Goal: Book appointment/travel/reservation

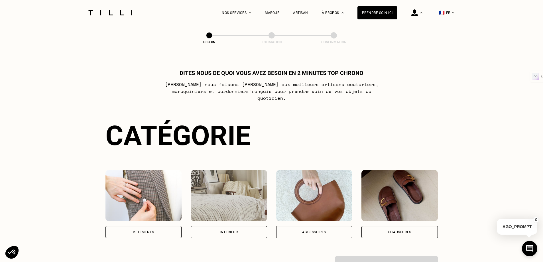
scroll to position [57, 0]
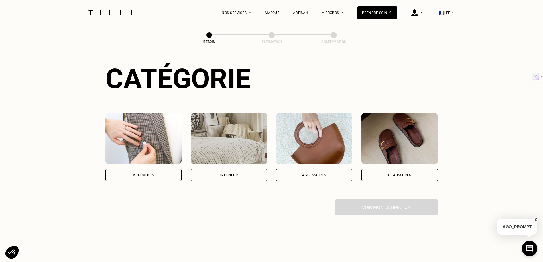
click at [153, 173] on div "Vêtements" at bounding box center [143, 174] width 21 height 3
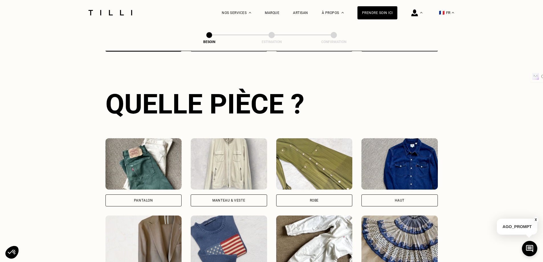
scroll to position [243, 0]
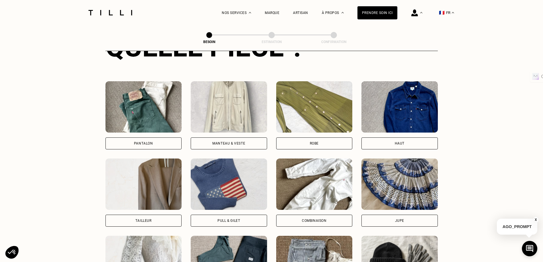
click at [225, 142] on div "Manteau & Veste" at bounding box center [228, 143] width 33 height 3
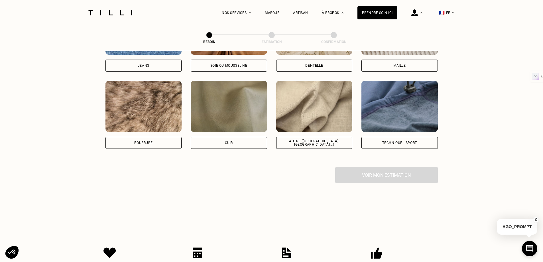
scroll to position [582, 0]
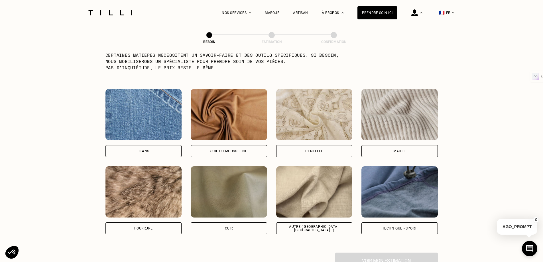
click at [146, 149] on div "Jeans" at bounding box center [144, 150] width 12 height 3
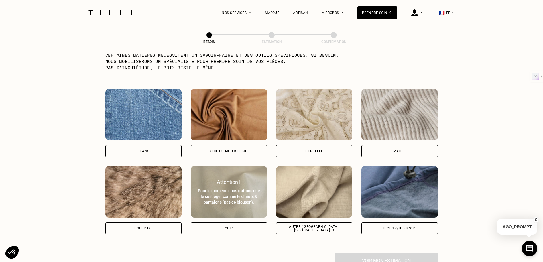
select select "FR"
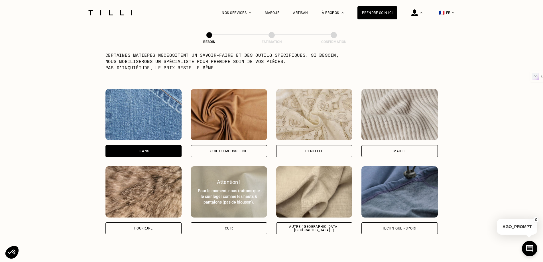
scroll to position [767, 0]
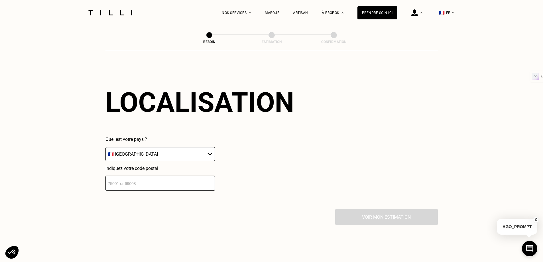
click at [131, 181] on input "number" at bounding box center [159, 183] width 109 height 15
type input "31100"
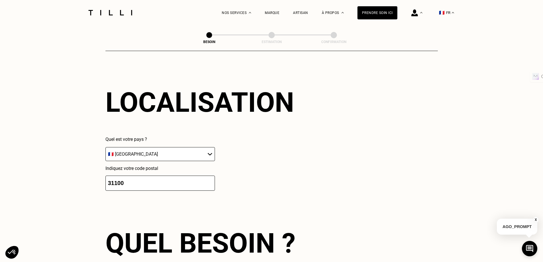
scroll to position [909, 0]
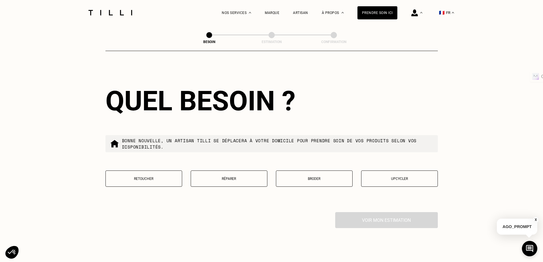
click at [160, 177] on p "Retoucher" at bounding box center [144, 179] width 70 height 4
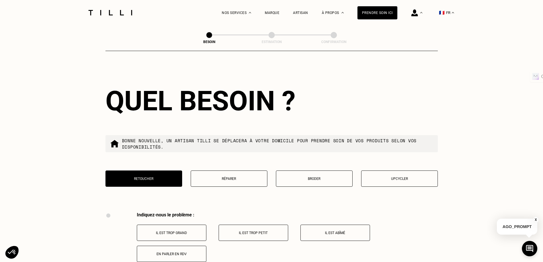
scroll to position [1055, 0]
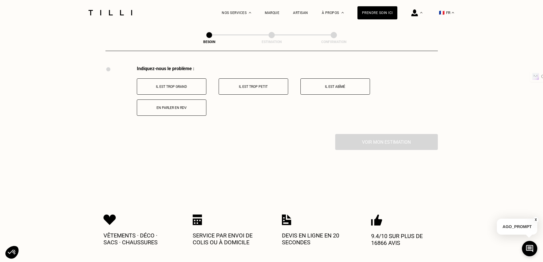
click at [170, 85] on p "Il est trop grand" at bounding box center [171, 87] width 63 height 4
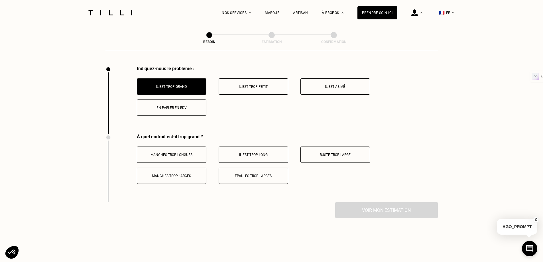
scroll to position [1123, 0]
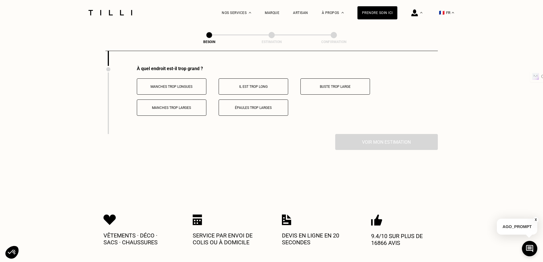
click at [176, 85] on p "Manches trop longues" at bounding box center [171, 87] width 63 height 4
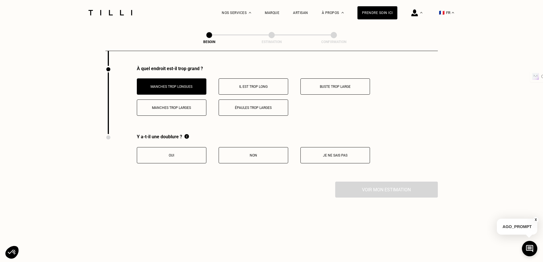
drag, startPoint x: 170, startPoint y: 154, endPoint x: 218, endPoint y: 170, distance: 51.2
click at [170, 154] on p "Oui" at bounding box center [171, 155] width 63 height 4
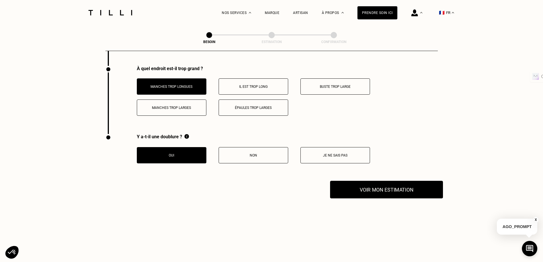
click at [366, 191] on button "Voir mon estimation" at bounding box center [386, 190] width 113 height 18
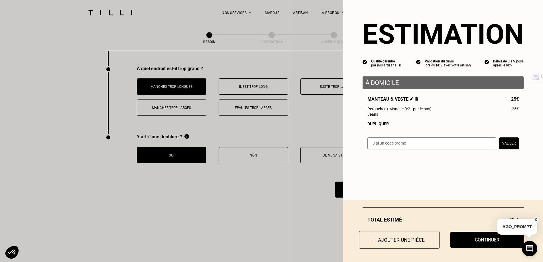
click at [391, 241] on button "+ Ajouter une pièce" at bounding box center [399, 240] width 81 height 18
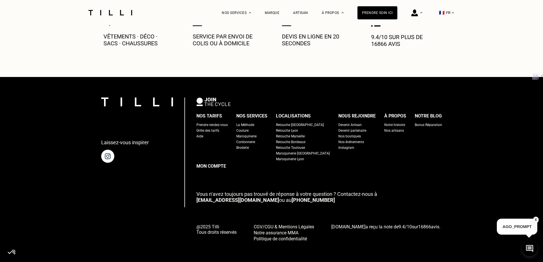
scroll to position [0, 0]
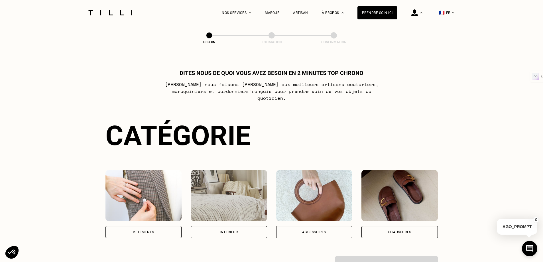
click at [150, 230] on div "Vêtements" at bounding box center [143, 231] width 21 height 3
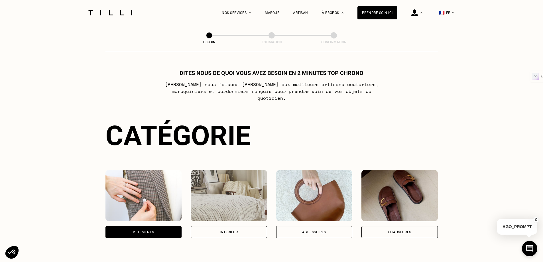
scroll to position [186, 0]
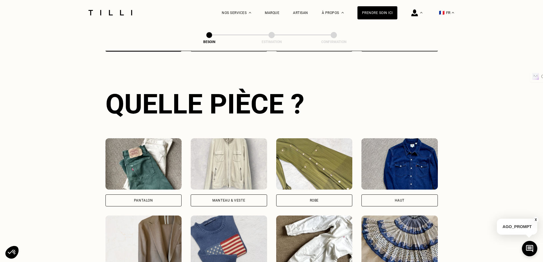
click at [145, 199] on div "Pantalon" at bounding box center [143, 200] width 19 height 3
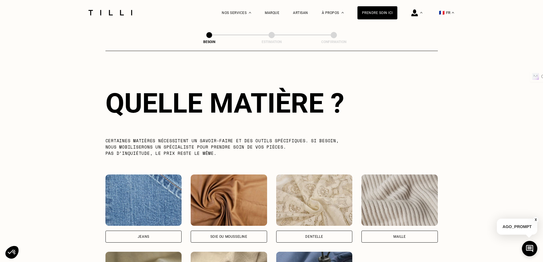
click at [136, 231] on div "Jeans" at bounding box center [143, 237] width 76 height 12
select select "FR"
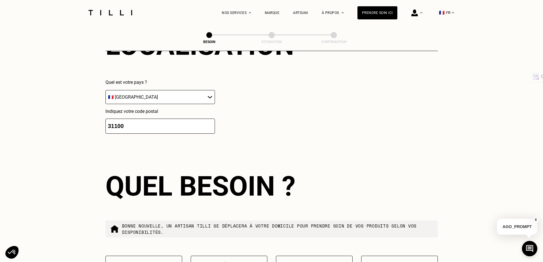
scroll to position [881, 0]
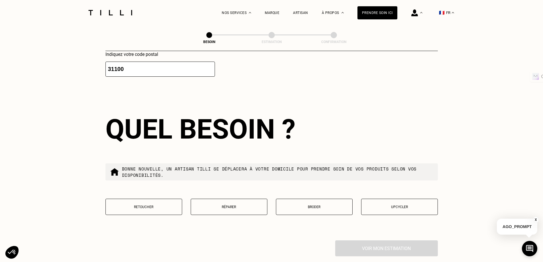
click at [141, 205] on p "Retoucher" at bounding box center [144, 207] width 70 height 4
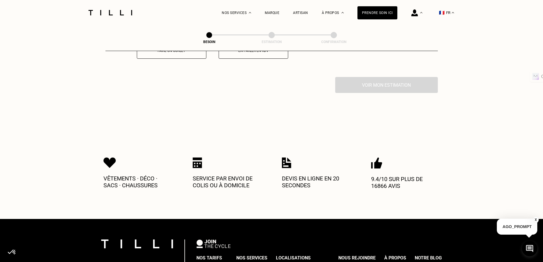
scroll to position [1027, 0]
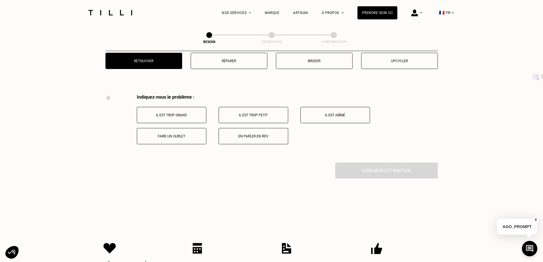
click at [174, 135] on p "Faire un ourlet" at bounding box center [171, 136] width 63 height 4
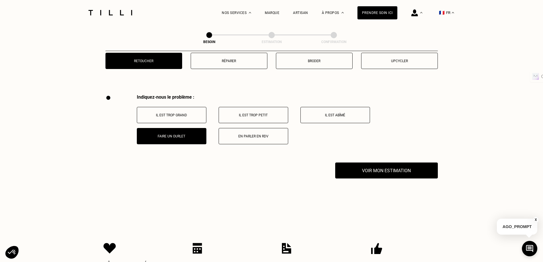
scroll to position [1123, 0]
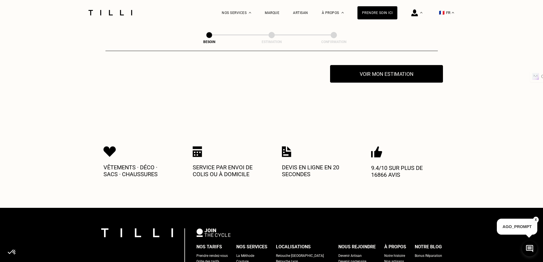
click at [378, 72] on button "Voir mon estimation" at bounding box center [386, 74] width 113 height 18
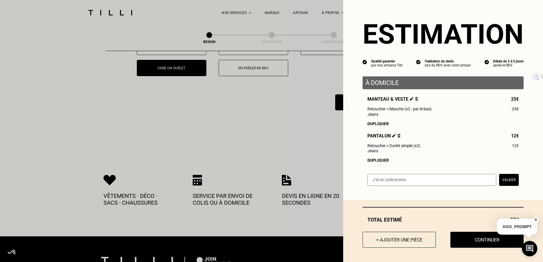
scroll to position [1066, 0]
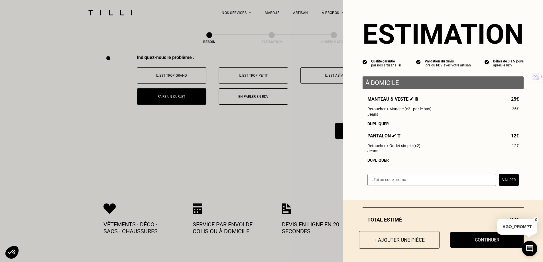
click at [395, 240] on button "+ Ajouter une pièce" at bounding box center [399, 240] width 81 height 18
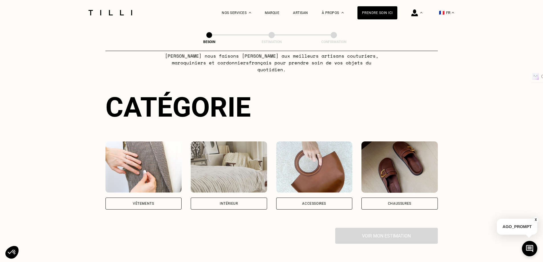
scroll to position [57, 0]
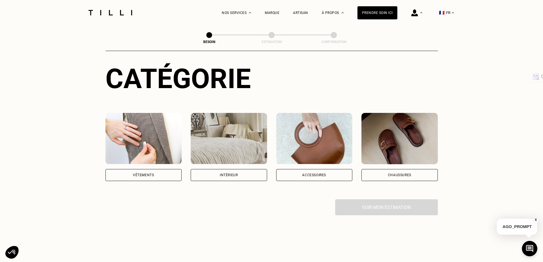
click at [144, 173] on div "Vêtements" at bounding box center [143, 174] width 21 height 3
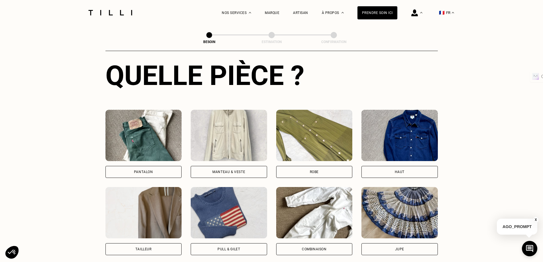
scroll to position [272, 0]
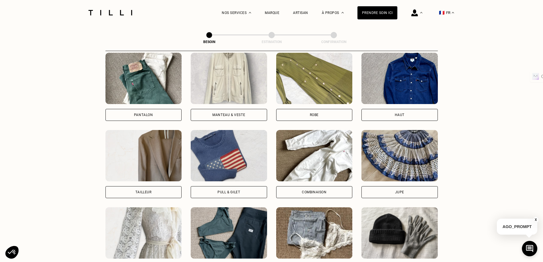
click at [232, 113] on div "Manteau & Veste" at bounding box center [228, 114] width 33 height 3
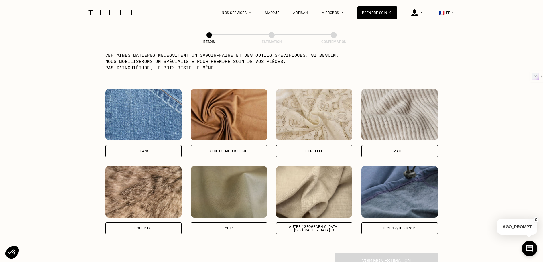
scroll to position [639, 0]
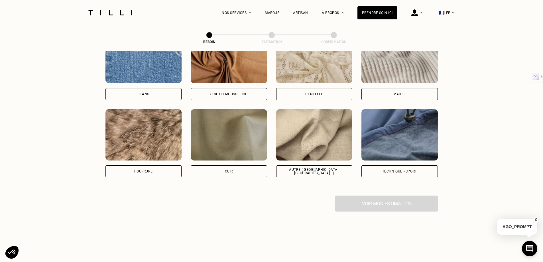
click at [318, 168] on div "Autre ([GEOGRAPHIC_DATA], [GEOGRAPHIC_DATA]...)" at bounding box center [314, 171] width 67 height 7
select select "FR"
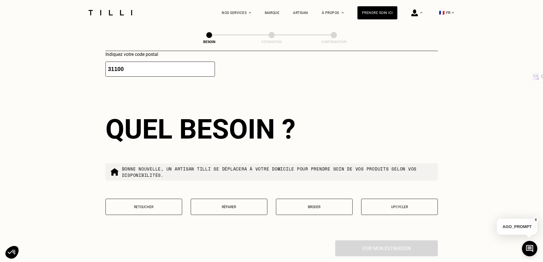
scroll to position [938, 0]
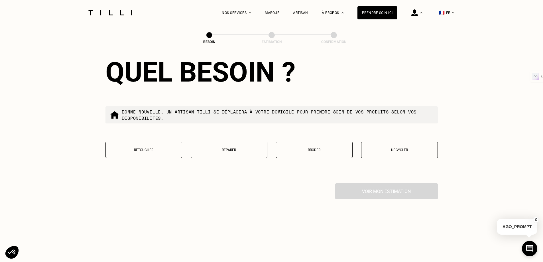
click at [229, 148] on p "Réparer" at bounding box center [229, 150] width 70 height 4
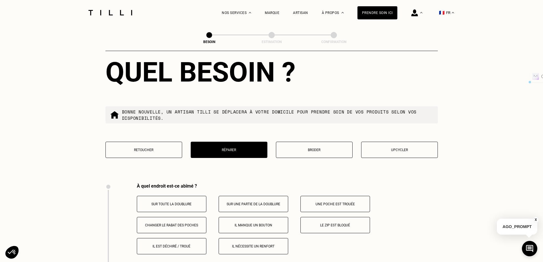
scroll to position [1055, 0]
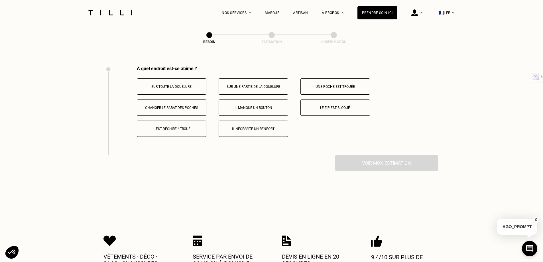
click at [244, 127] on p "Il nécessite un renfort" at bounding box center [253, 129] width 63 height 4
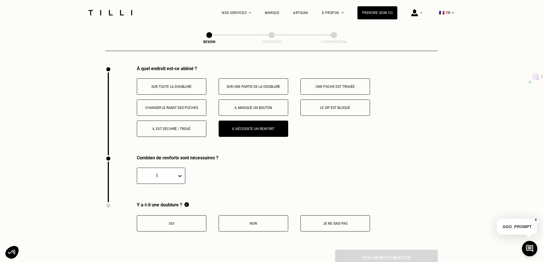
scroll to position [1144, 0]
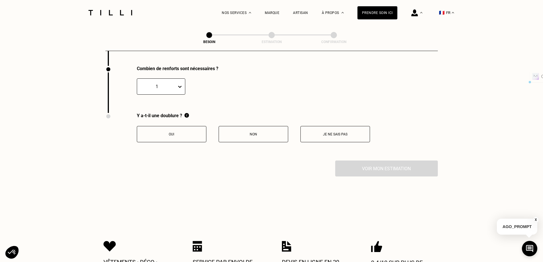
click at [193, 133] on p "Oui" at bounding box center [171, 134] width 63 height 4
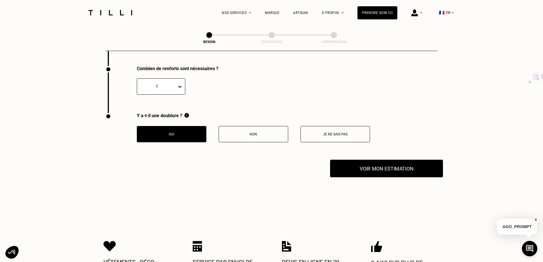
click at [382, 168] on button "Voir mon estimation" at bounding box center [386, 169] width 113 height 18
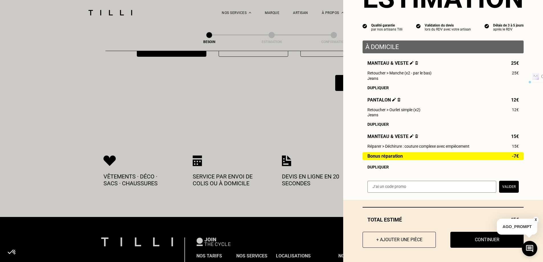
scroll to position [1258, 0]
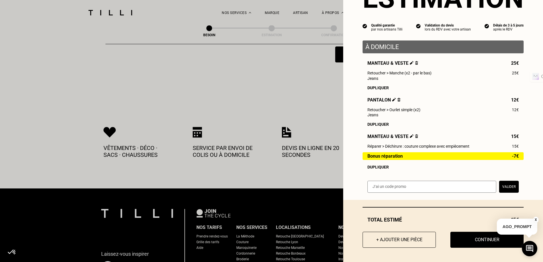
click at [536, 219] on button "X" at bounding box center [536, 220] width 6 height 6
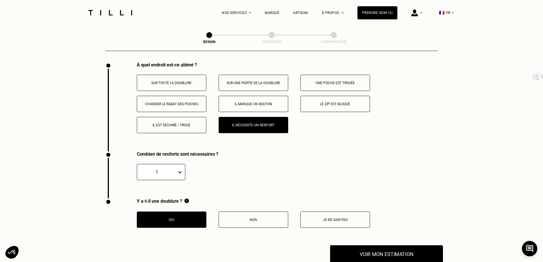
scroll to position [1144, 0]
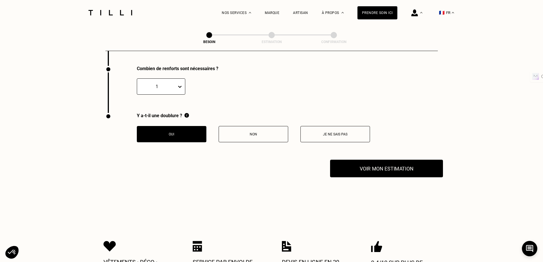
click at [385, 169] on button "Voir mon estimation" at bounding box center [386, 169] width 113 height 18
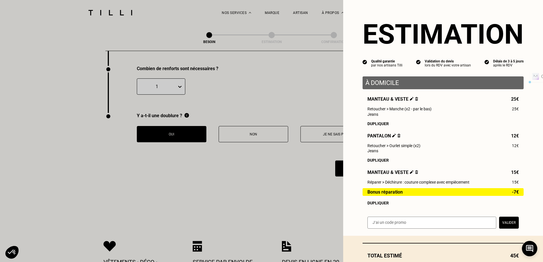
scroll to position [38, 0]
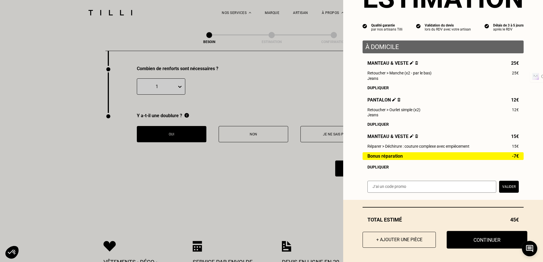
click at [473, 240] on button "Continuer" at bounding box center [487, 240] width 81 height 18
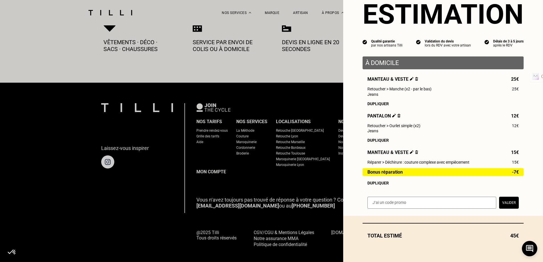
scroll to position [22, 0]
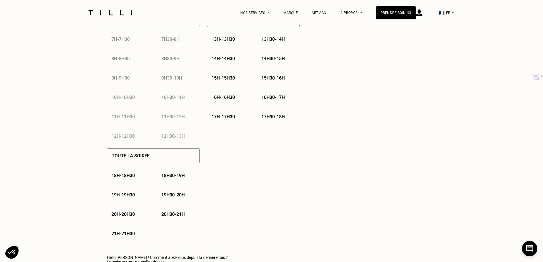
select select "FR"
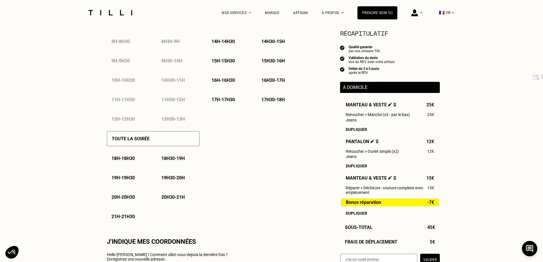
scroll to position [57, 0]
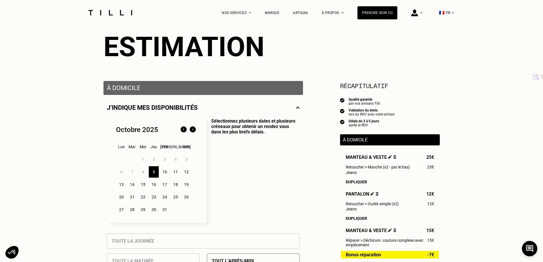
click at [175, 174] on div "11" at bounding box center [175, 171] width 10 height 11
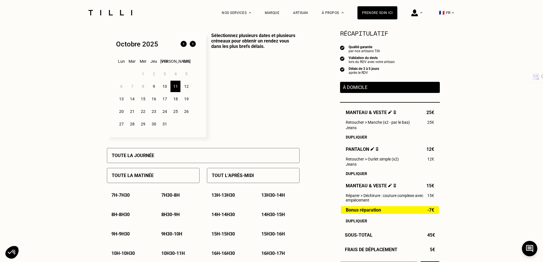
scroll to position [200, 0]
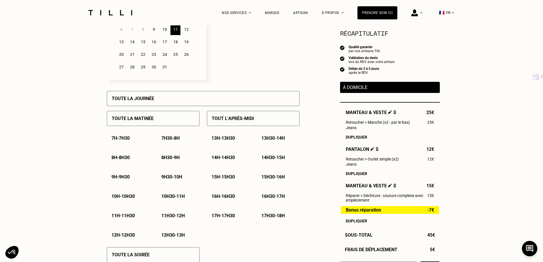
click at [172, 217] on p "11h30 - 12h" at bounding box center [172, 215] width 23 height 5
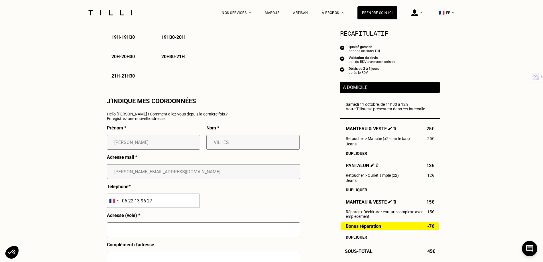
scroll to position [513, 0]
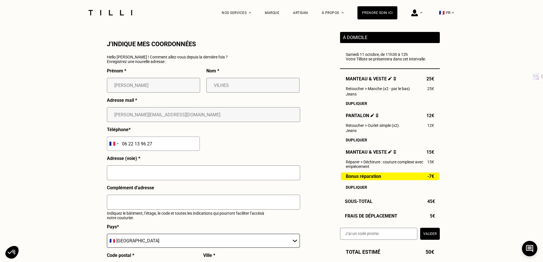
drag, startPoint x: 111, startPoint y: 175, endPoint x: 116, endPoint y: 176, distance: 5.5
click at [111, 175] on input "text" at bounding box center [203, 172] width 193 height 15
type input "[STREET_ADDRESS]"
type input "Bat B6 - App 588"
type input "[GEOGRAPHIC_DATA]"
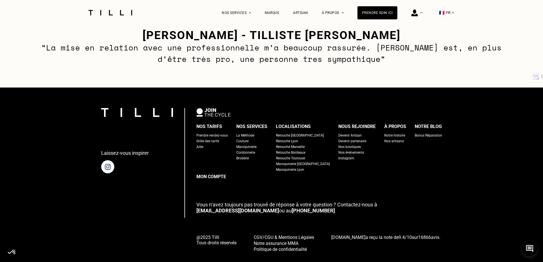
scroll to position [897, 0]
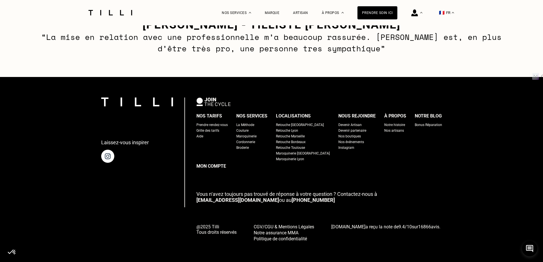
click at [219, 130] on div "Grille des tarifs" at bounding box center [207, 131] width 23 height 6
select select "FR"
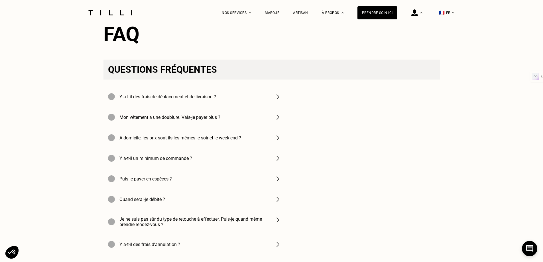
scroll to position [798, 0]
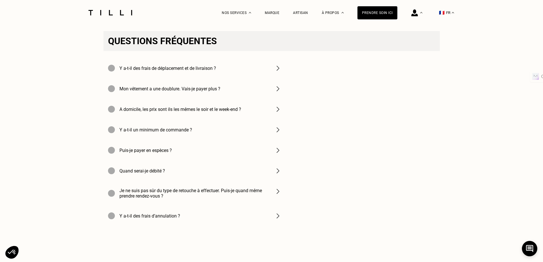
click at [278, 154] on img at bounding box center [278, 150] width 7 height 7
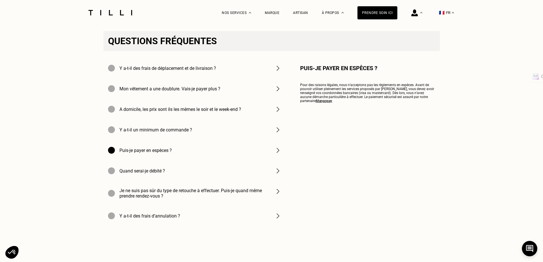
click at [277, 174] on img at bounding box center [278, 170] width 7 height 7
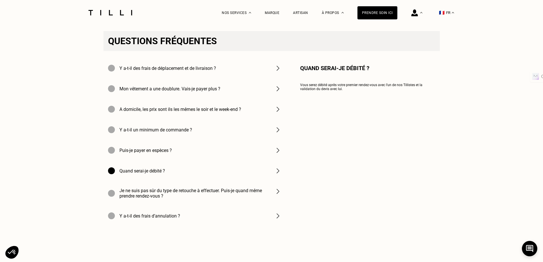
click at [275, 195] on img at bounding box center [278, 191] width 7 height 7
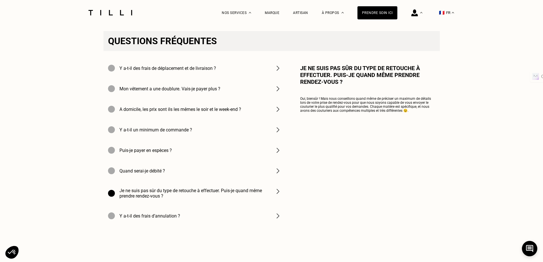
scroll to position [827, 0]
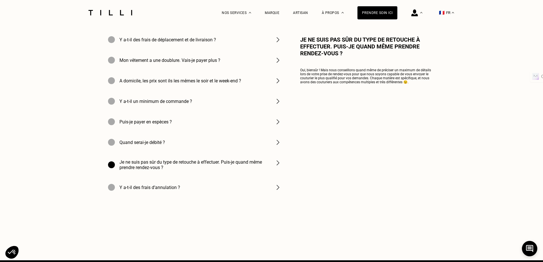
click at [278, 191] on img at bounding box center [278, 187] width 7 height 7
